Goal: Entertainment & Leisure: Consume media (video, audio)

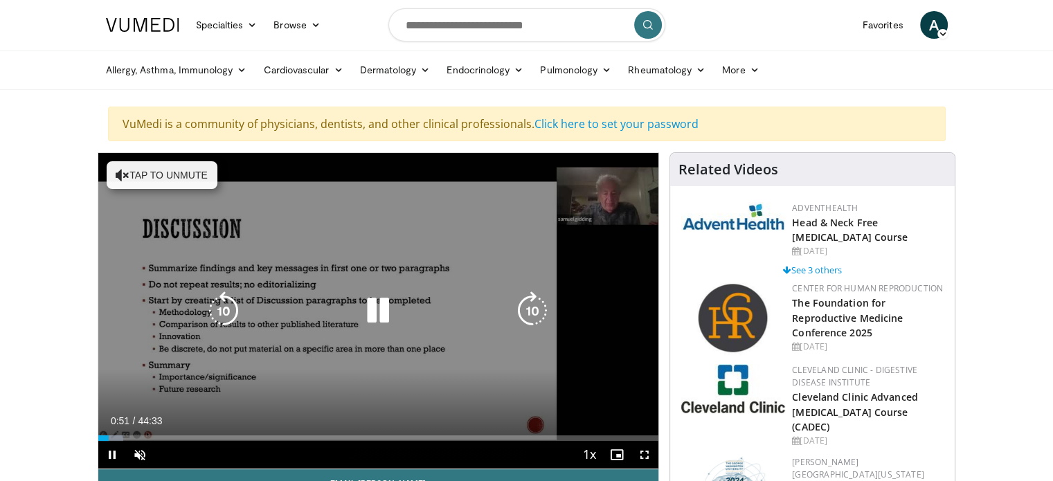
scroll to position [69, 0]
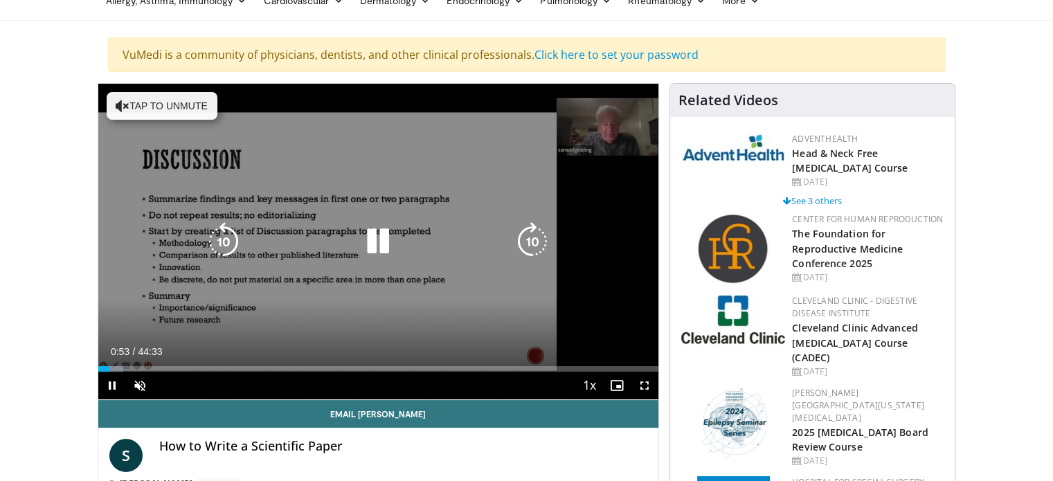
click at [378, 249] on icon "Video Player" at bounding box center [378, 241] width 39 height 39
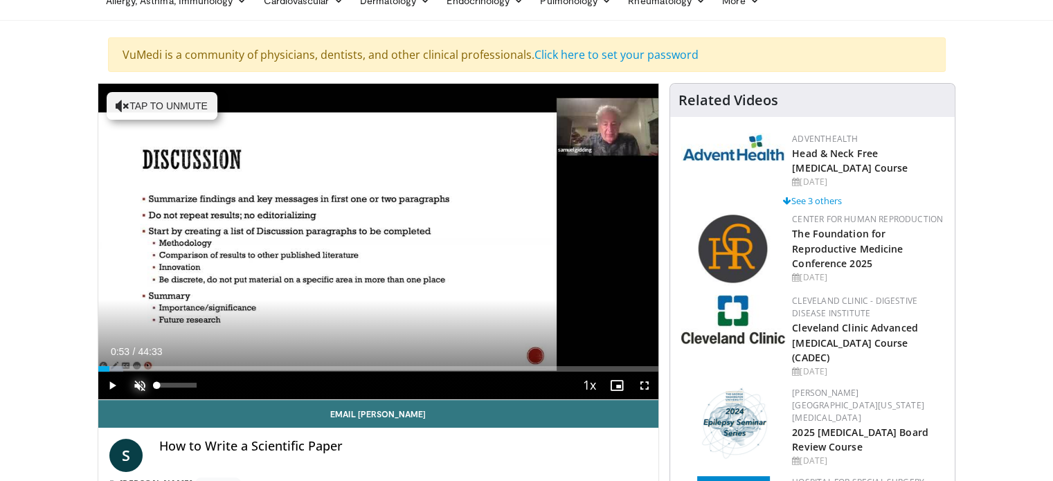
click at [142, 384] on span "Video Player" at bounding box center [140, 386] width 28 height 28
click at [111, 382] on span "Video Player" at bounding box center [112, 386] width 28 height 28
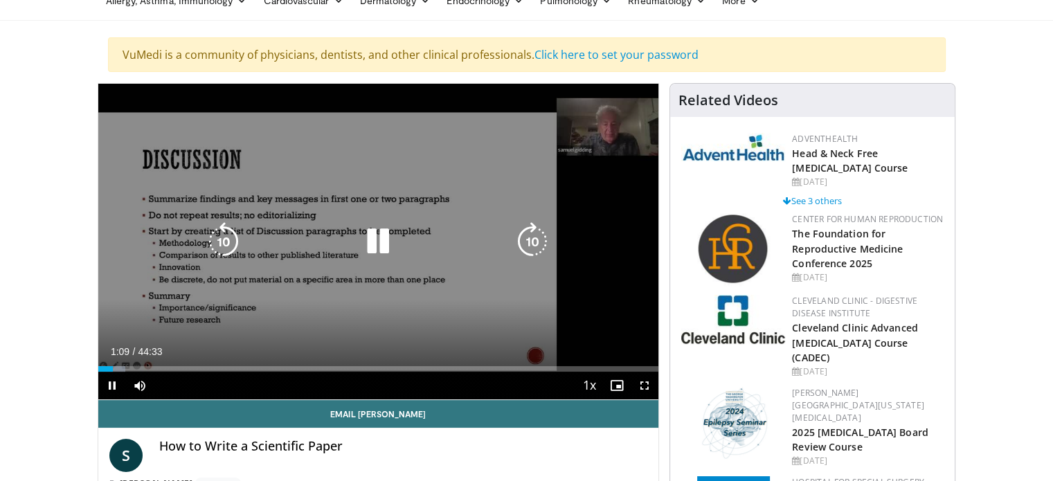
click at [375, 244] on icon "Video Player" at bounding box center [378, 241] width 39 height 39
